Goal: Find specific page/section: Find specific page/section

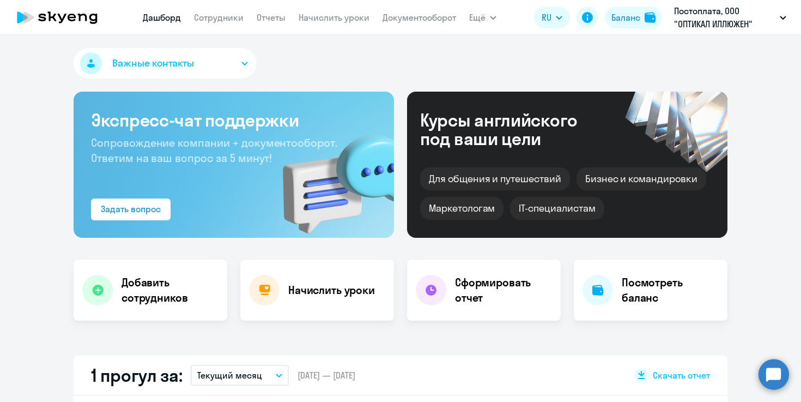
select select "30"
click at [282, 17] on link "Отчеты" at bounding box center [271, 17] width 29 height 11
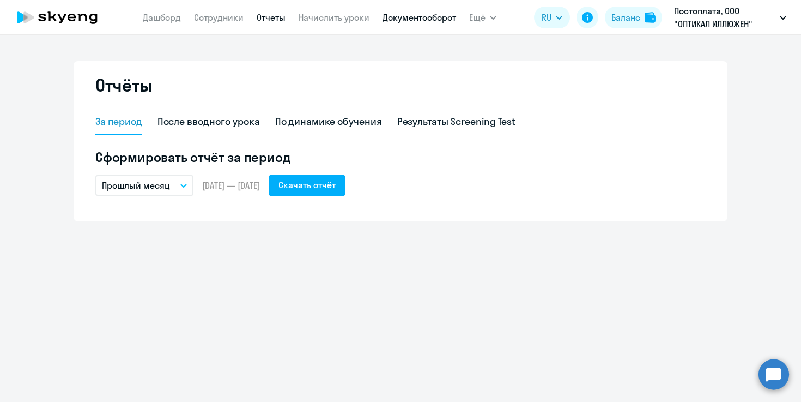
click at [400, 13] on link "Документооборот" at bounding box center [420, 17] width 74 height 11
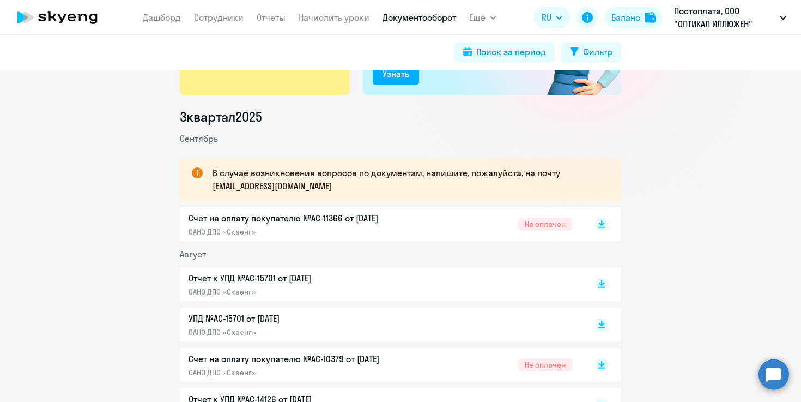
scroll to position [112, 0]
click at [309, 221] on p "Счет на оплату покупателю №AC-11366 от [DATE]" at bounding box center [303, 217] width 229 height 13
